Goal: Information Seeking & Learning: Learn about a topic

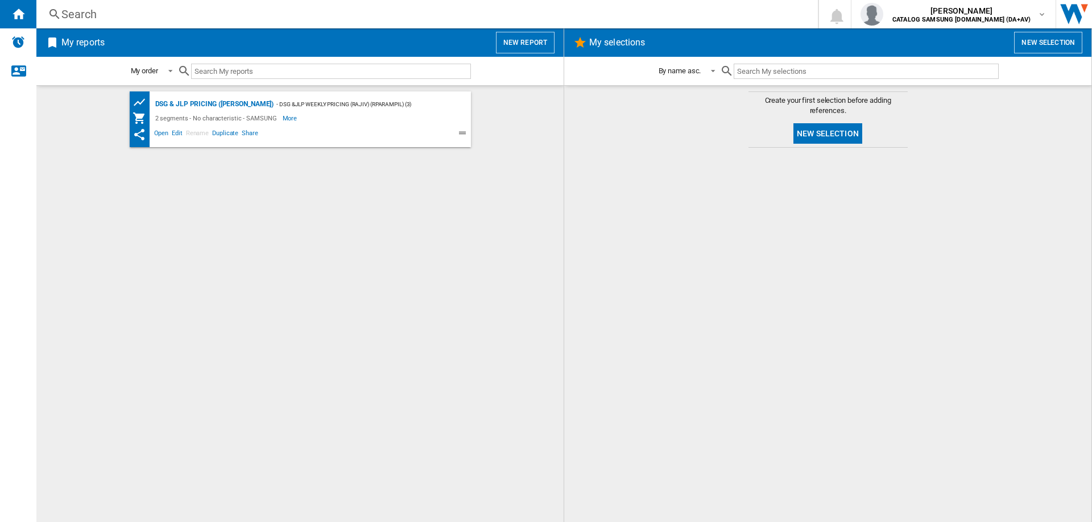
click at [66, 14] on div "Search" at bounding box center [424, 14] width 727 height 16
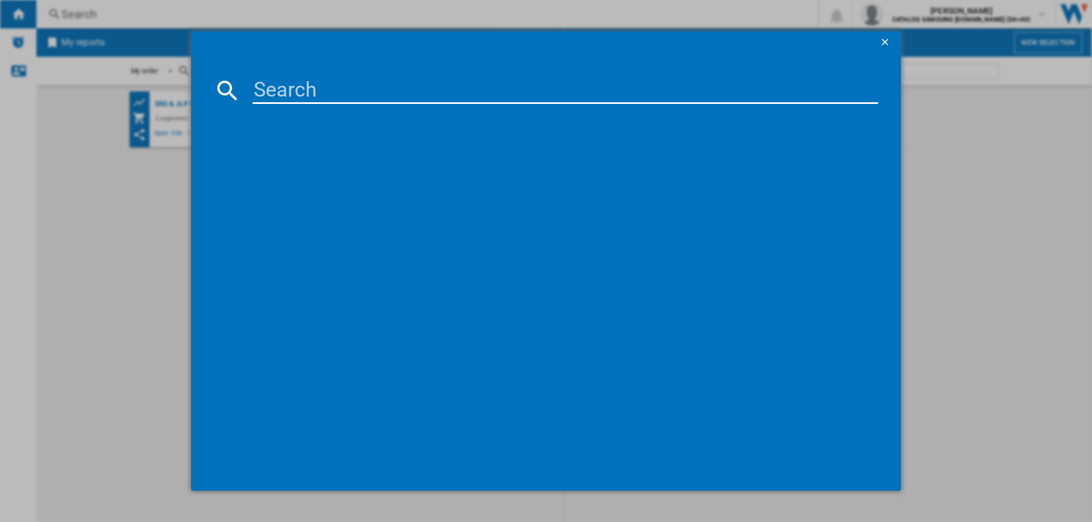
click at [327, 94] on input at bounding box center [564, 90] width 625 height 27
paste input "RF50C532EB1/EU"
type input "RF50C532EB1"
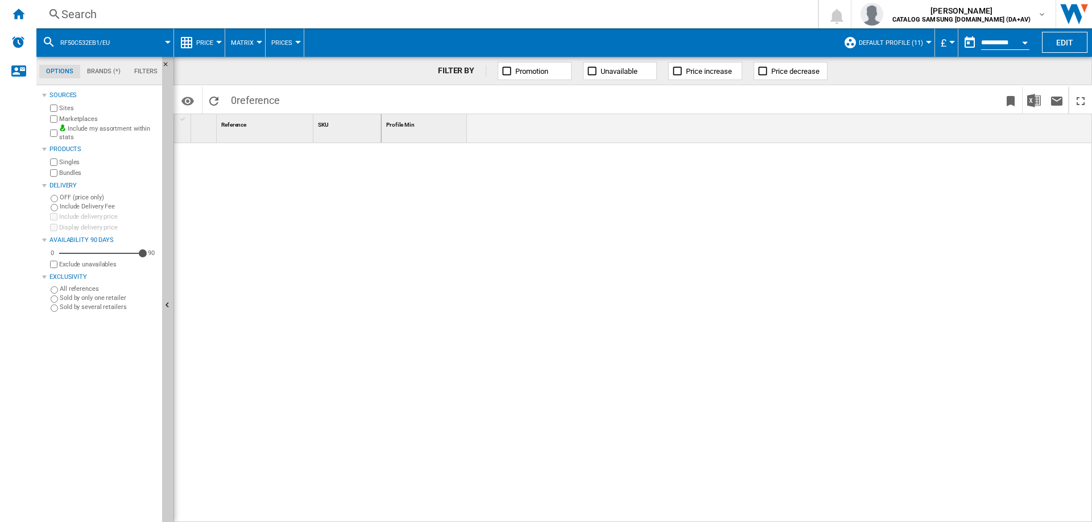
drag, startPoint x: 508, startPoint y: 243, endPoint x: 418, endPoint y: 226, distance: 90.9
click at [507, 243] on div at bounding box center [736, 333] width 711 height 380
click at [77, 11] on div "Search" at bounding box center [424, 14] width 727 height 16
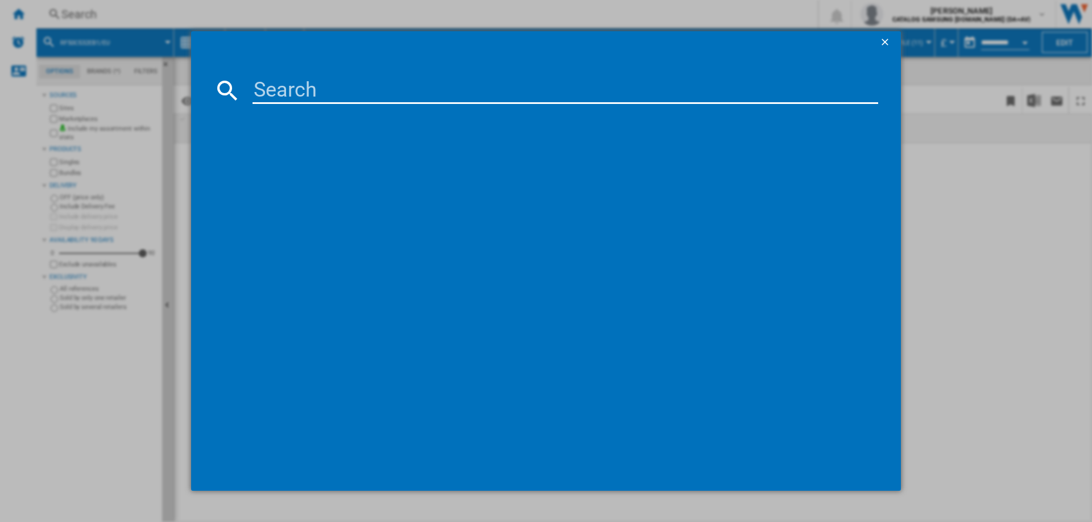
click at [329, 81] on input at bounding box center [564, 90] width 625 height 27
paste input "RF50C532EB1/EU"
type input "RF50C532EB1/EU"
click at [330, 82] on input "RF50C532EB1/EU" at bounding box center [564, 90] width 625 height 27
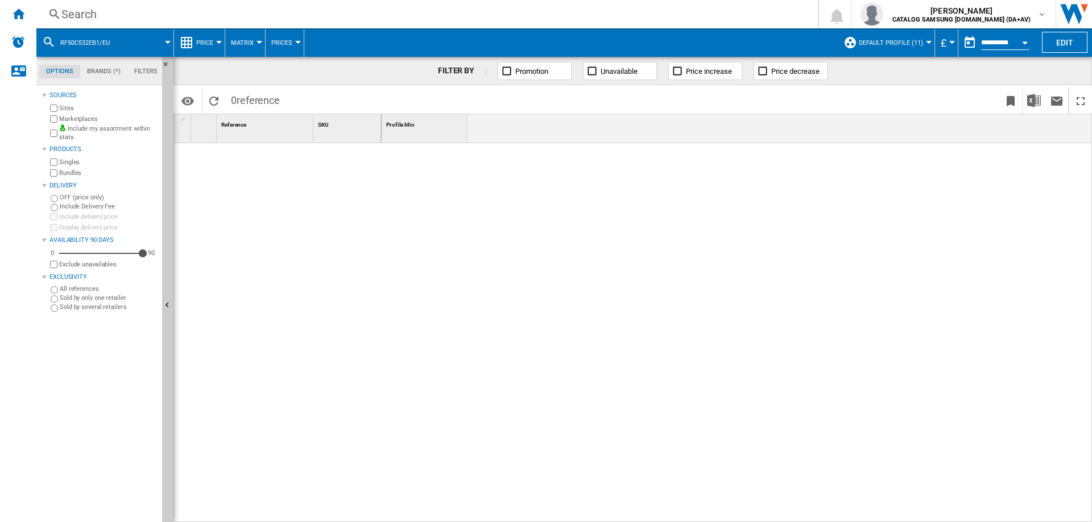
click at [61, 10] on ng-md-icon at bounding box center [55, 14] width 14 height 14
click at [62, 11] on div "Search" at bounding box center [424, 14] width 727 height 16
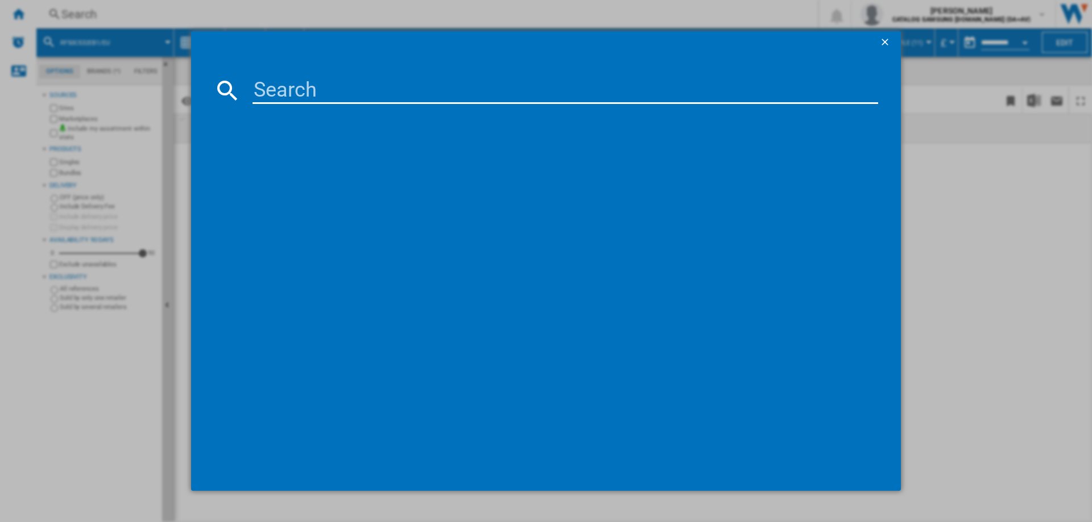
click at [384, 96] on input at bounding box center [564, 90] width 625 height 27
paste input "RF50C532EB1/EU"
type input "RF50C532EB1"
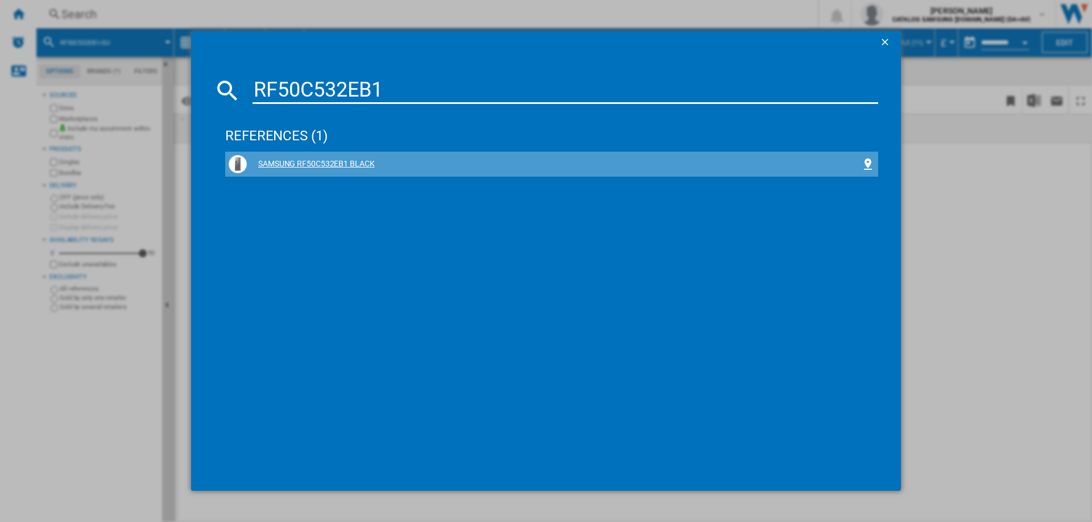
click at [326, 160] on div "SAMSUNG RF50C532EB1 BLACK" at bounding box center [554, 164] width 614 height 11
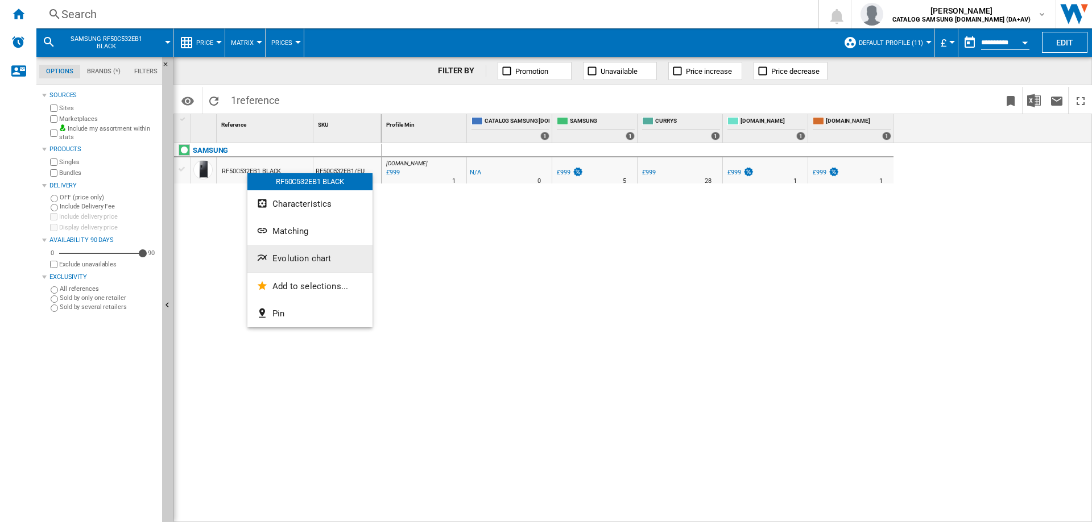
click at [269, 253] on ng-md-icon "Evolution chart" at bounding box center [263, 259] width 14 height 14
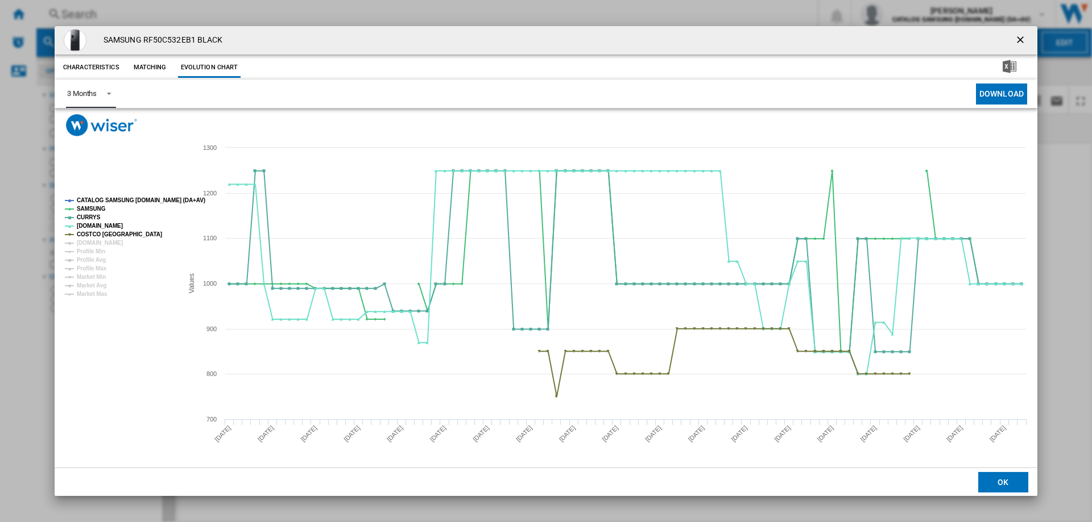
click at [101, 92] on span "Product popup" at bounding box center [106, 93] width 14 height 10
click at [93, 118] on div "6 Months" at bounding box center [82, 122] width 30 height 10
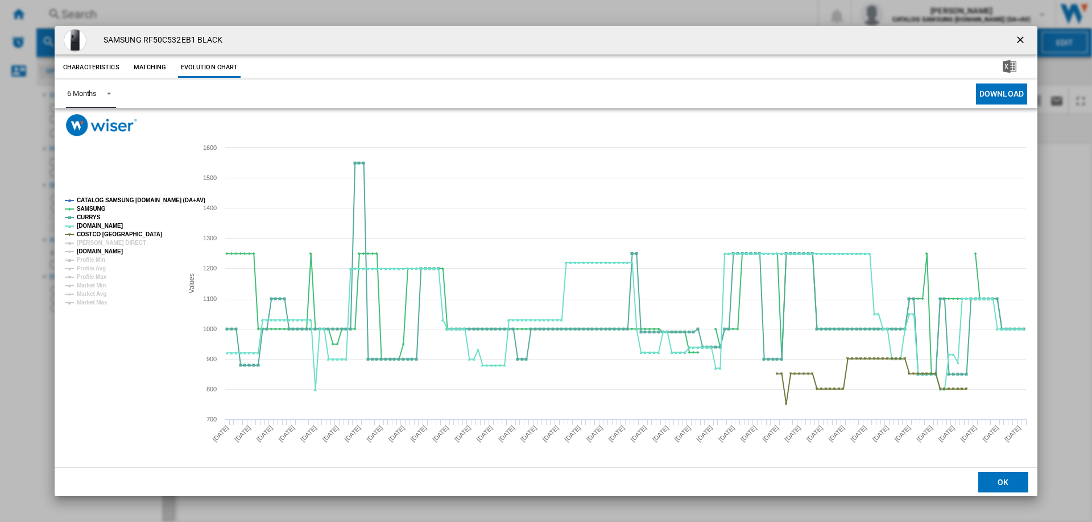
click at [84, 250] on tspan "[DOMAIN_NAME]" at bounding box center [100, 251] width 46 height 6
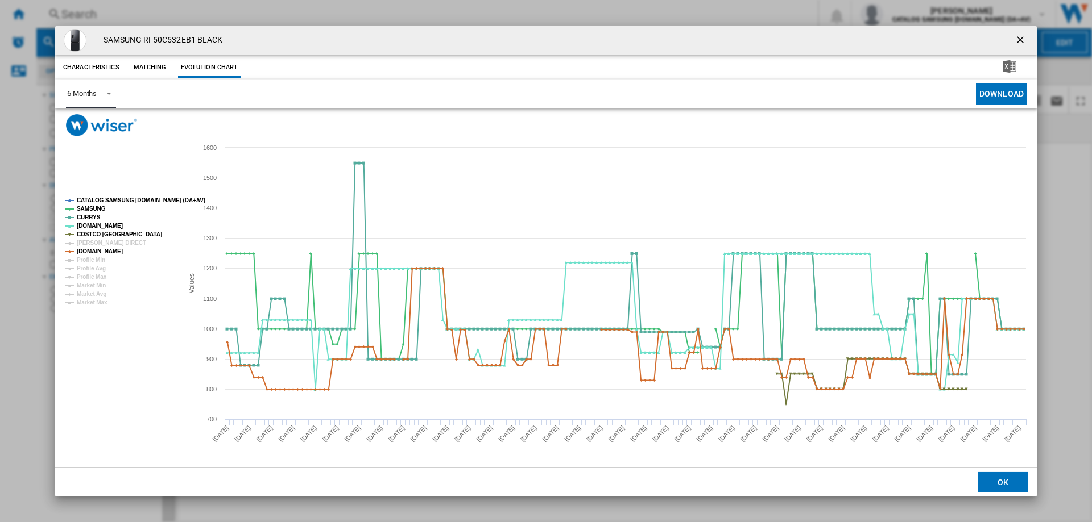
click at [77, 242] on g "CATALOG SAMSUNG [DOMAIN_NAME] (DA+AV) SAMSUNG CURRYS [DOMAIN_NAME] COSTCO UK [P…" at bounding box center [132, 251] width 145 height 117
click at [84, 240] on tspan "[PERSON_NAME] DIRECT" at bounding box center [111, 243] width 69 height 6
